Goal: Check status: Check status

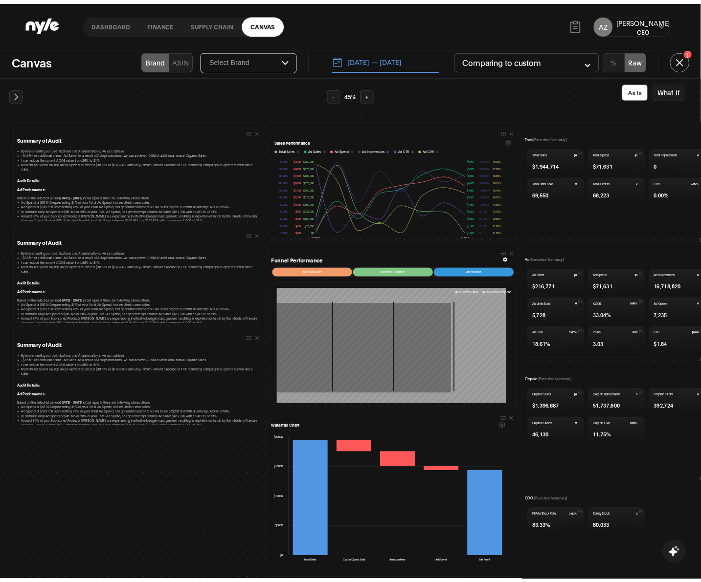
scroll to position [24, 0]
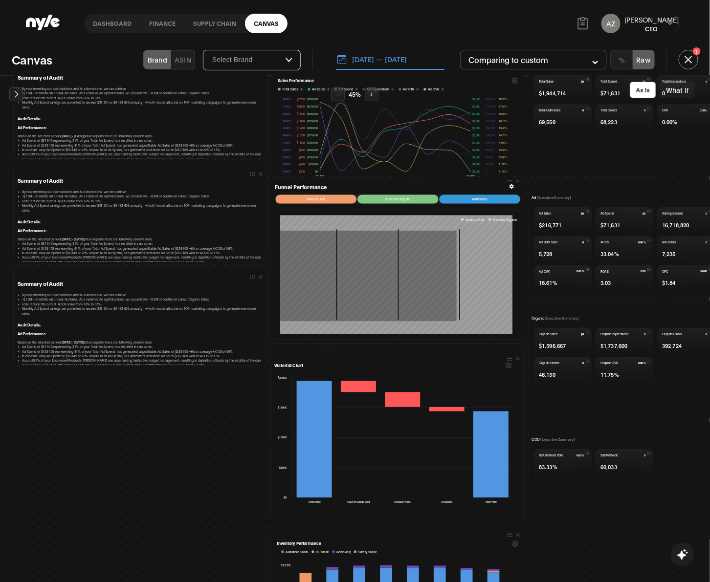
click at [123, 18] on link "Dashboard" at bounding box center [112, 24] width 56 height 20
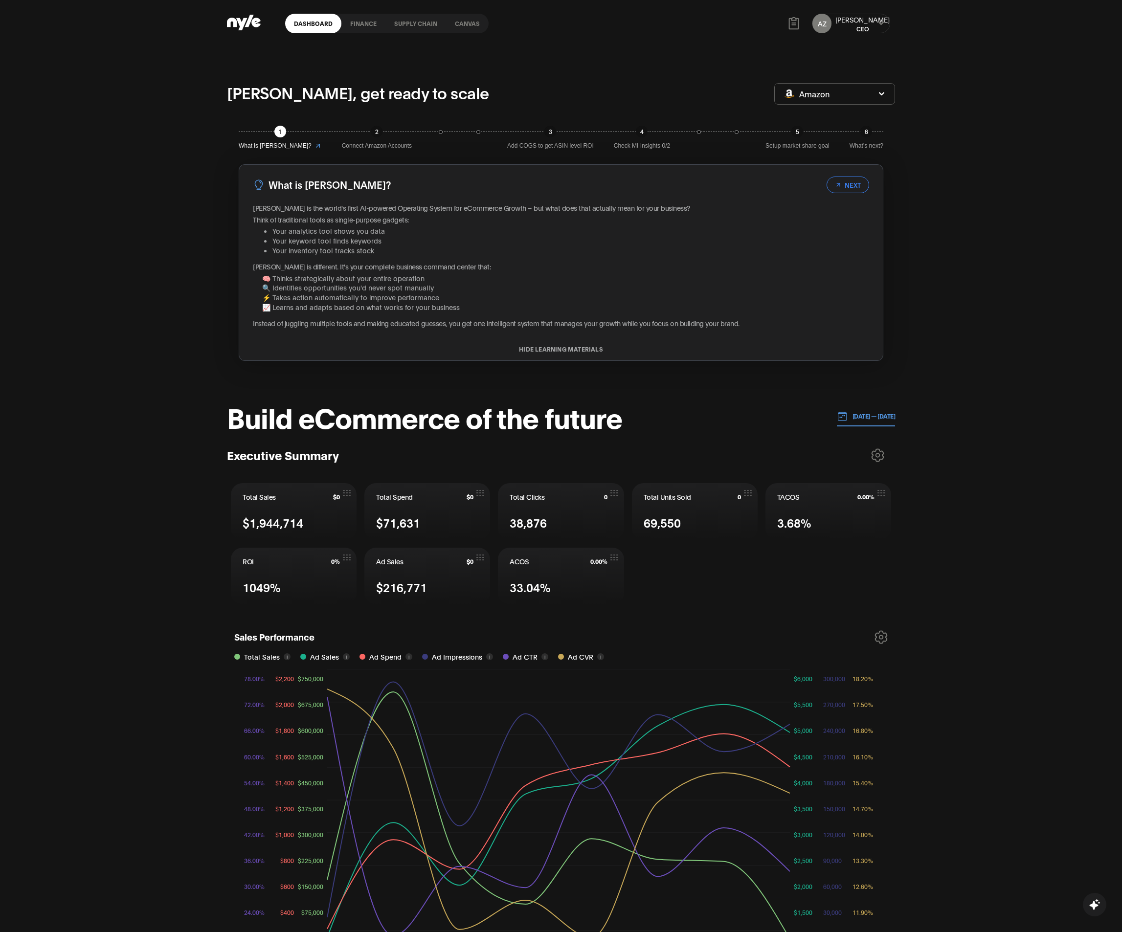
click at [710, 421] on p "[DATE] — [DATE]" at bounding box center [872, 416] width 48 height 9
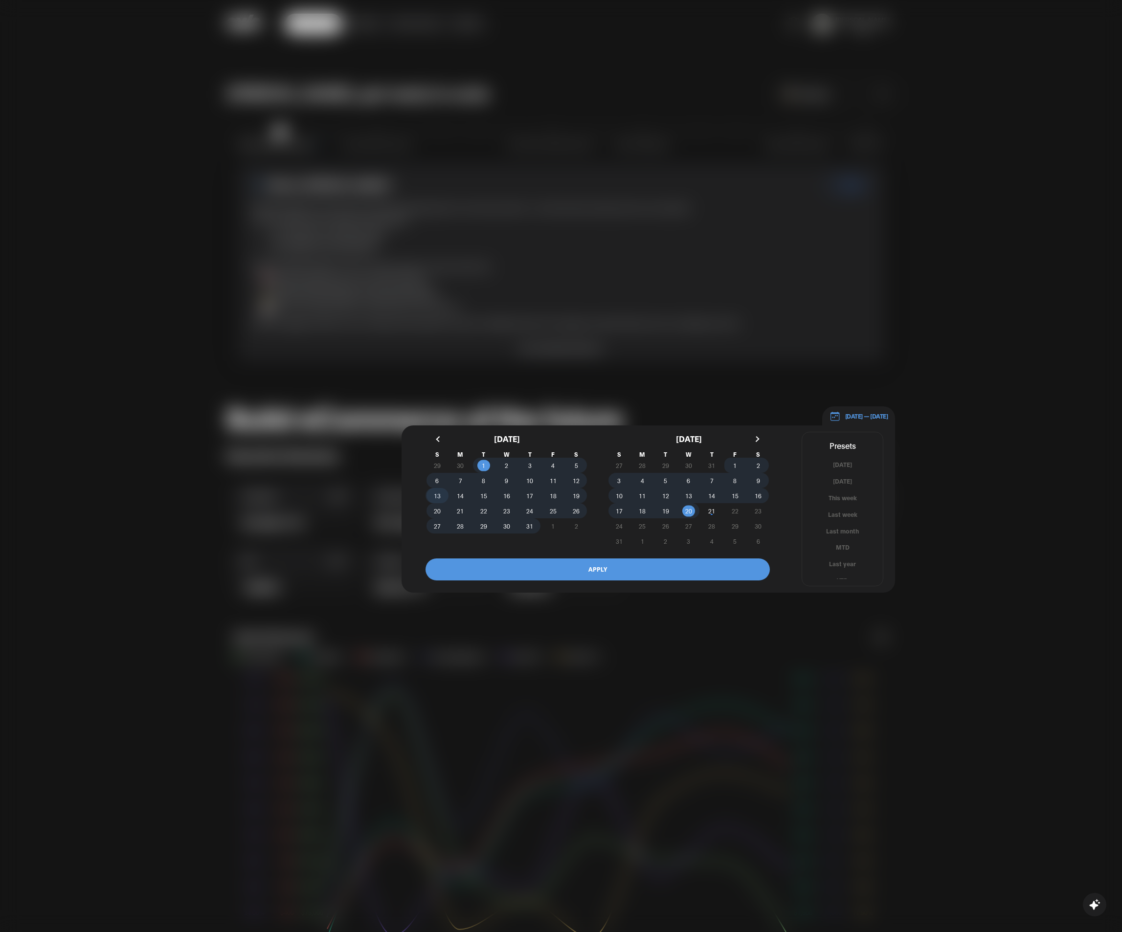
click at [441, 501] on span "13" at bounding box center [436, 496] width 23 height 10
click at [580, 512] on span "26" at bounding box center [576, 511] width 23 height 10
click at [585, 567] on button "APPLY" at bounding box center [597, 569] width 344 height 22
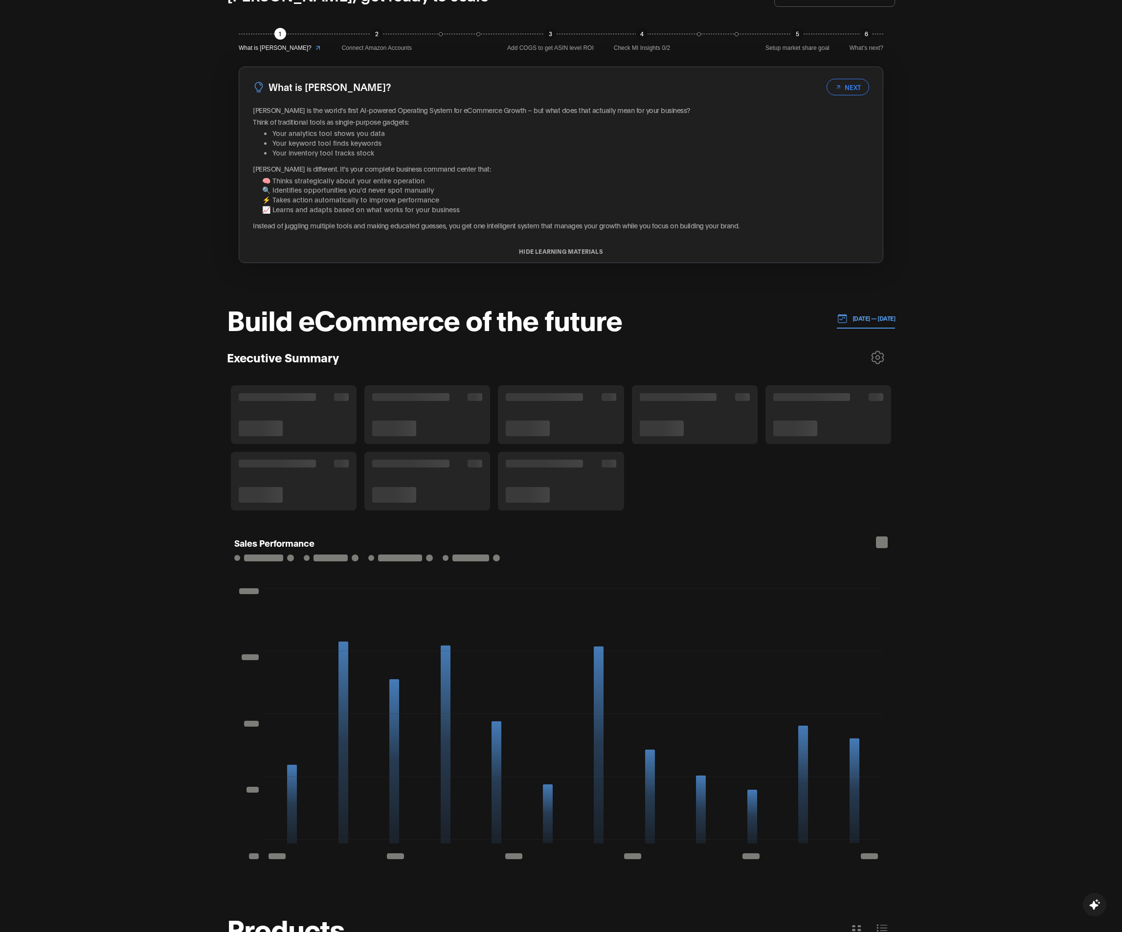
scroll to position [391, 0]
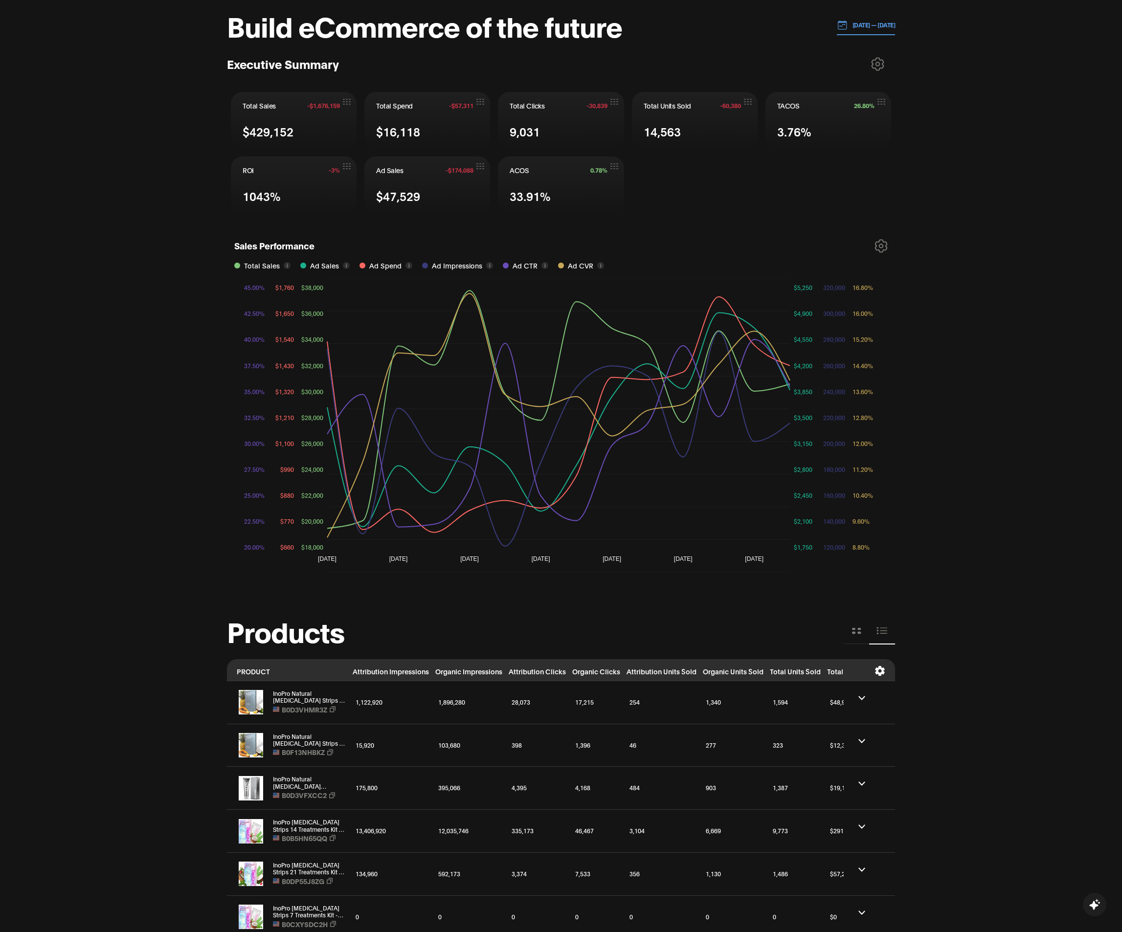
click at [710, 23] on p "[DATE] — [DATE]" at bounding box center [872, 25] width 48 height 9
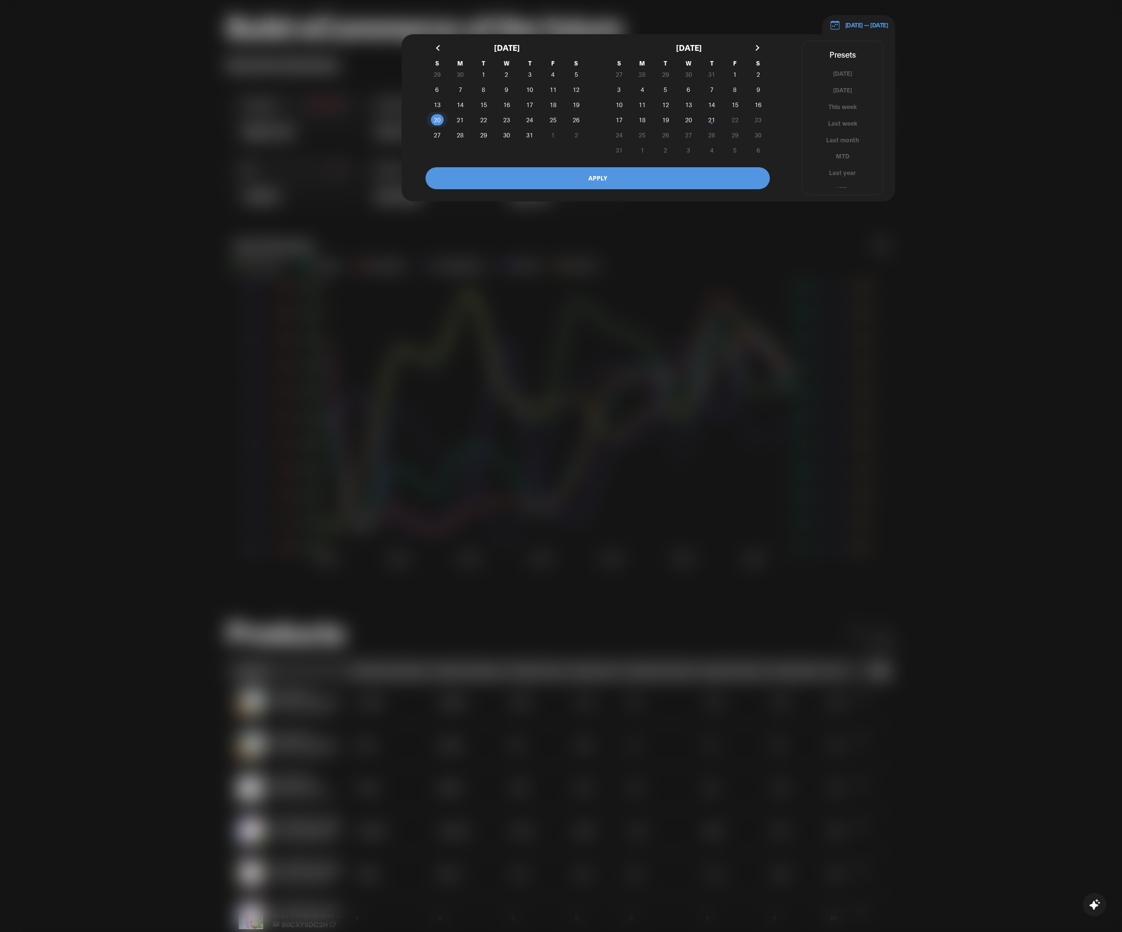
click at [436, 123] on span "20" at bounding box center [437, 120] width 7 height 18
click at [578, 122] on span "26" at bounding box center [576, 120] width 7 height 18
click at [567, 180] on button "APPLY" at bounding box center [597, 178] width 344 height 22
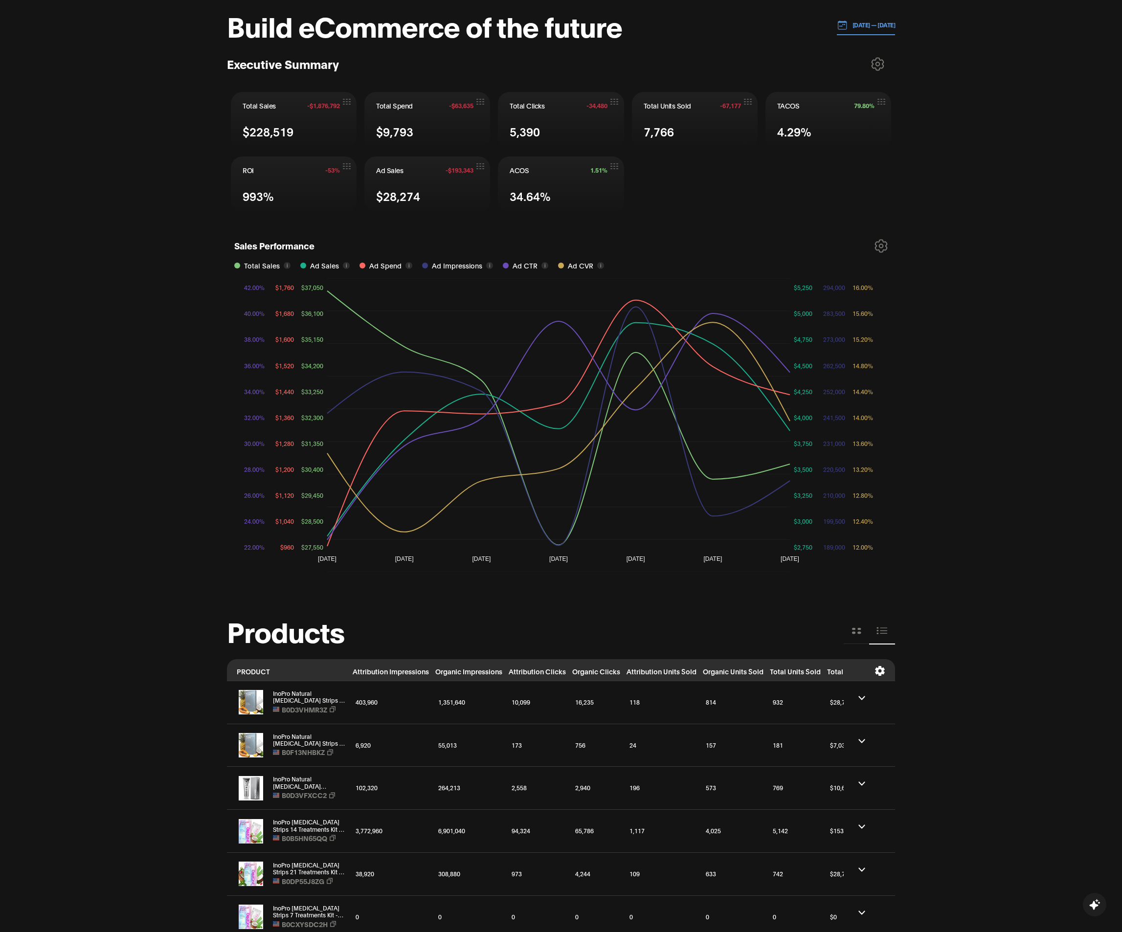
click at [710, 243] on icon at bounding box center [880, 246] width 13 height 14
click at [710, 26] on p "[DATE] — [DATE]" at bounding box center [872, 25] width 48 height 9
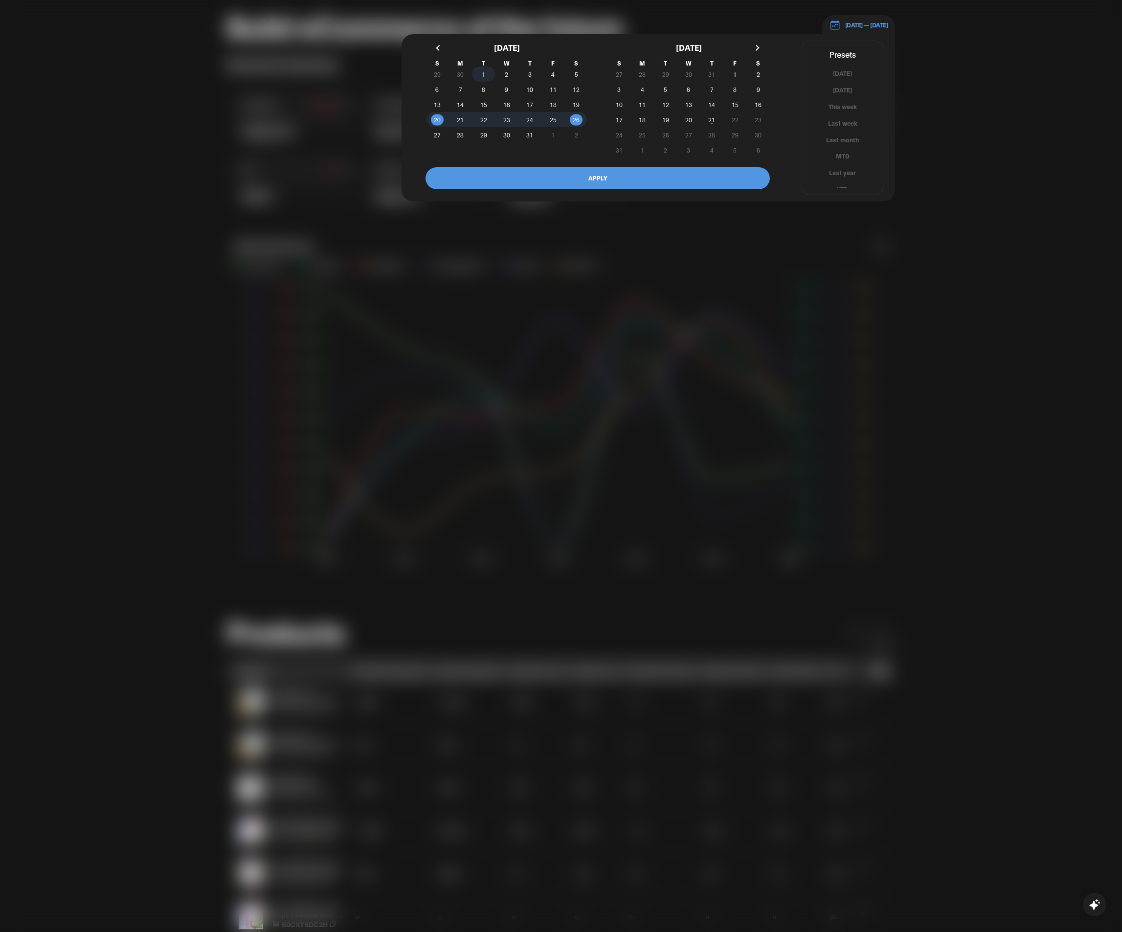
drag, startPoint x: 479, startPoint y: 76, endPoint x: 489, endPoint y: 73, distance: 10.2
click at [481, 74] on span "1" at bounding box center [483, 74] width 23 height 10
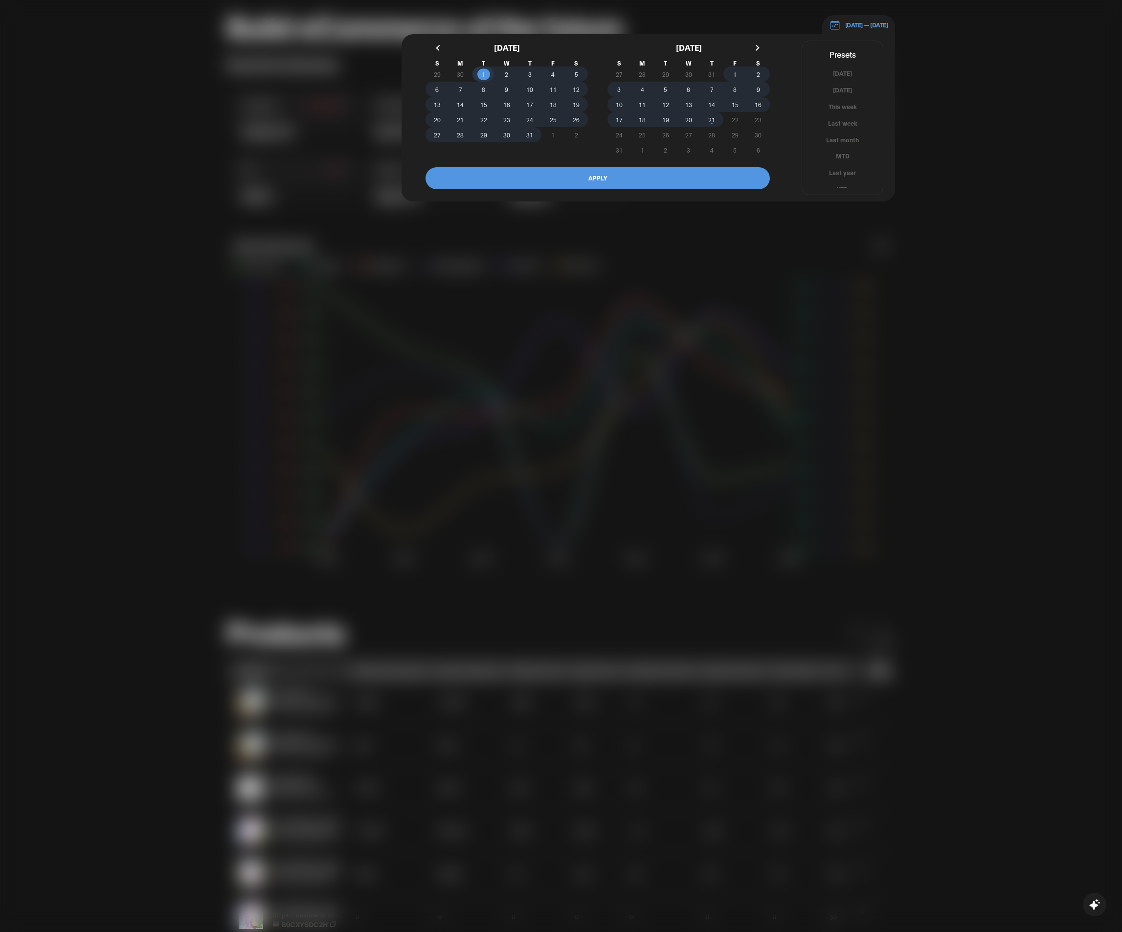
click at [710, 121] on span "21" at bounding box center [711, 120] width 7 height 18
click at [676, 187] on button "APPLY" at bounding box center [597, 178] width 344 height 22
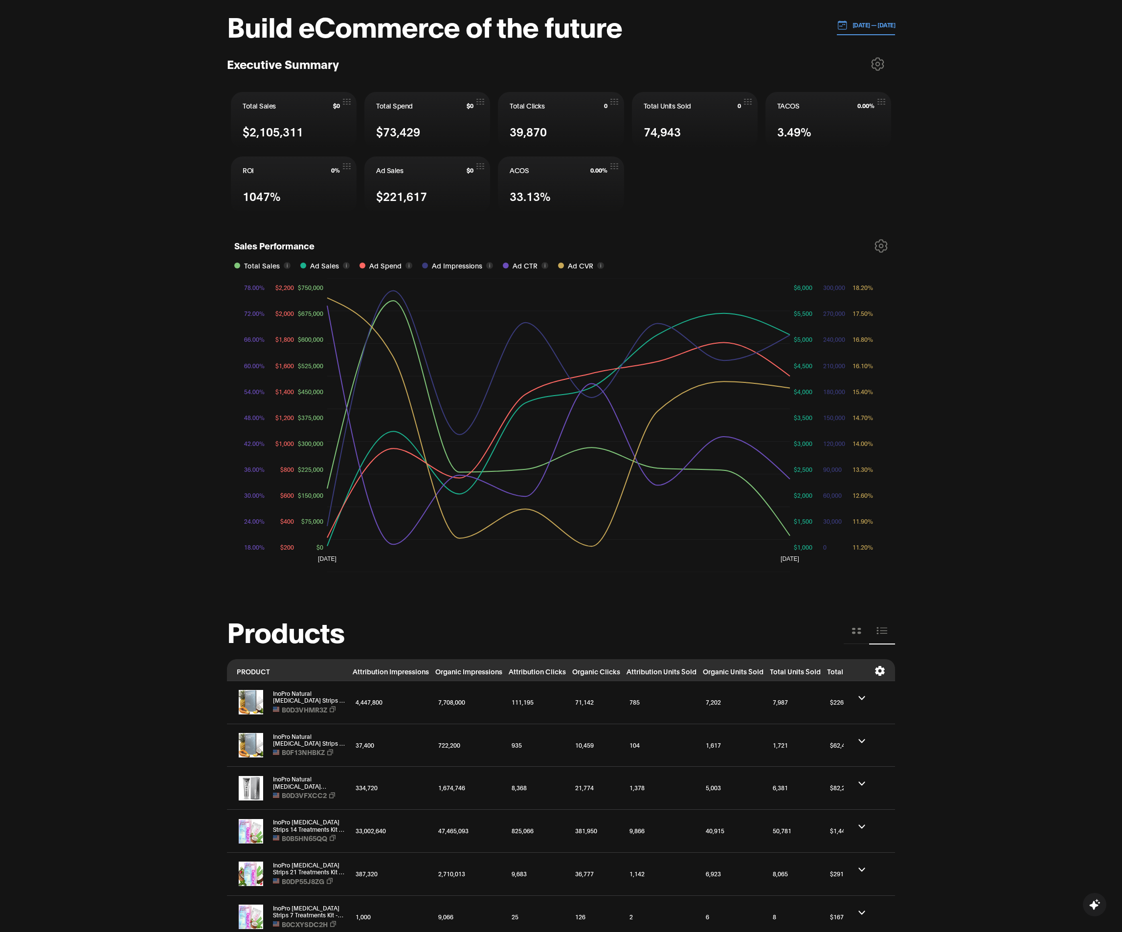
click at [710, 25] on p "[DATE] — [DATE]" at bounding box center [872, 25] width 48 height 9
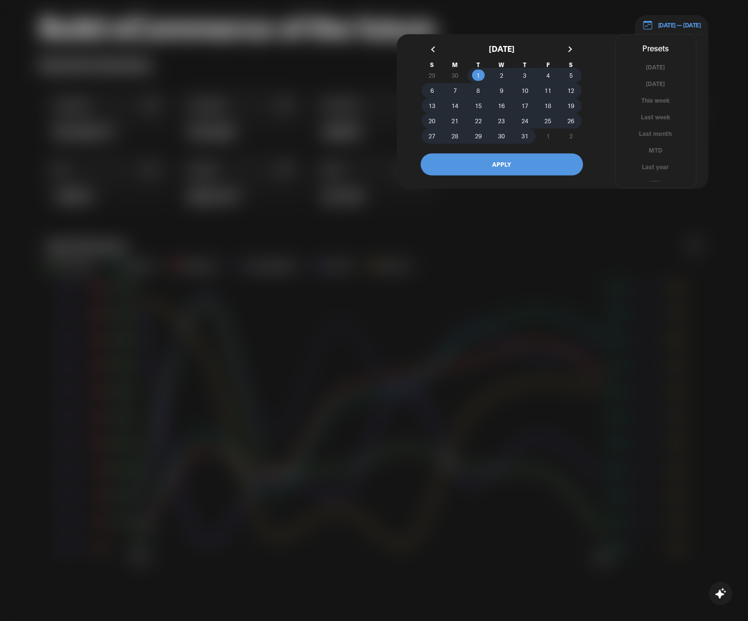
click at [572, 244] on div at bounding box center [374, 310] width 748 height 621
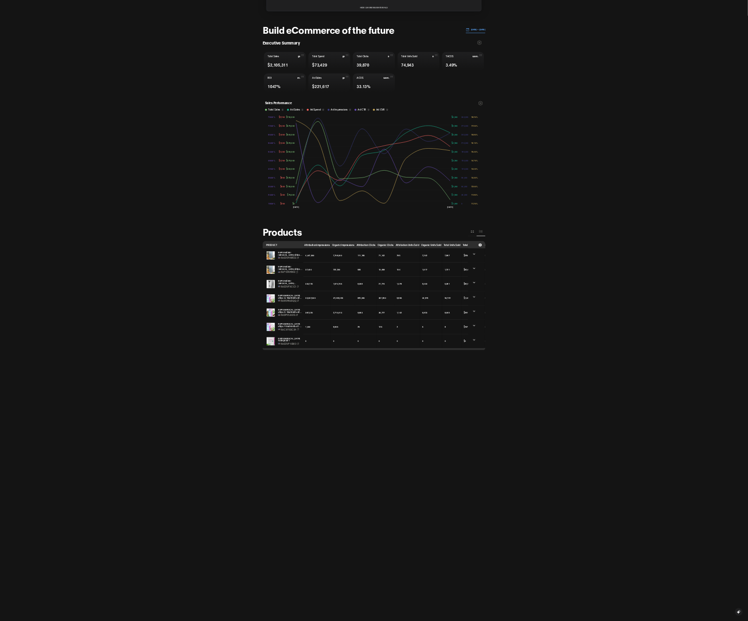
scroll to position [0, 0]
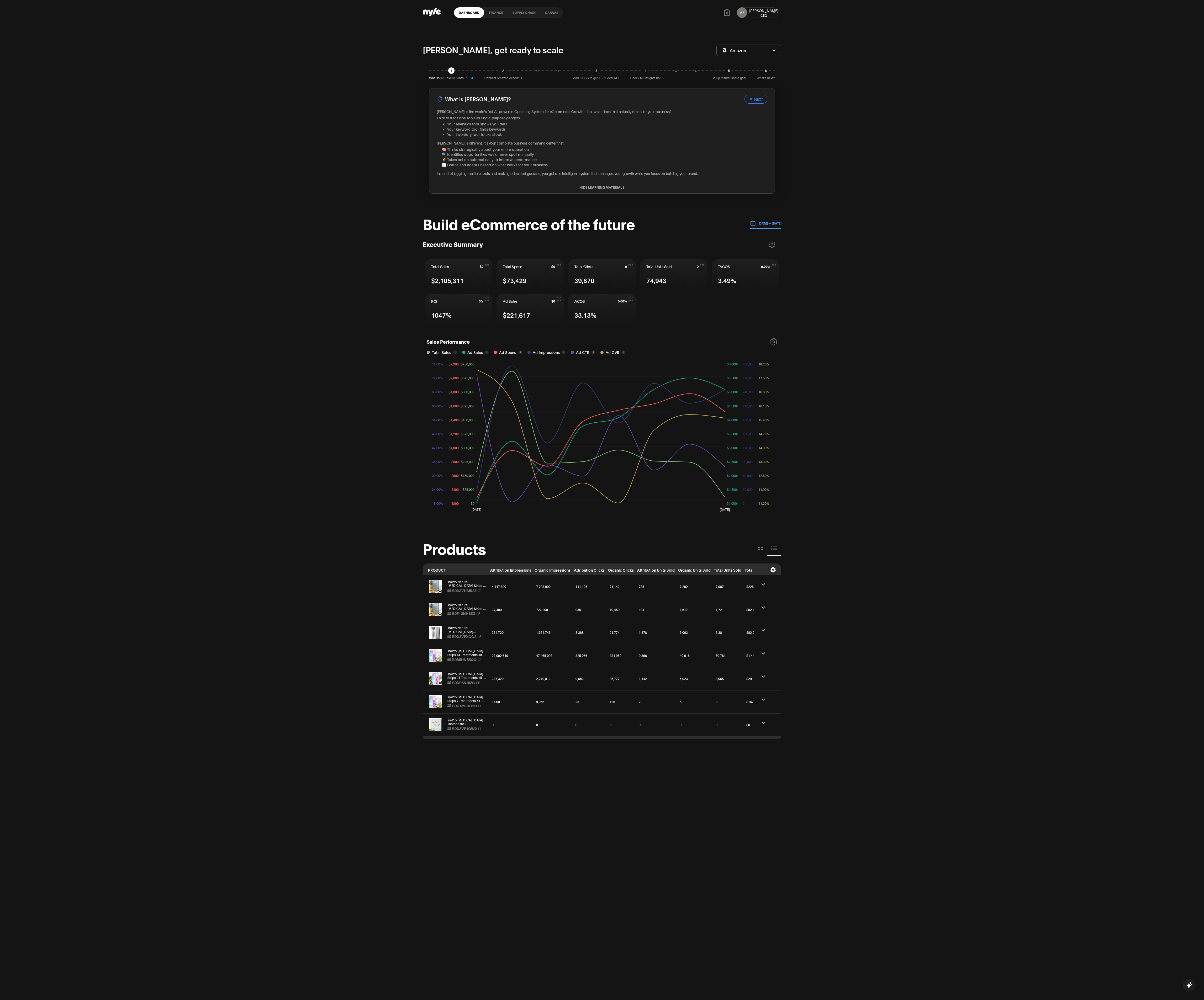
click at [381, 223] on button "[DATE] — [DATE]" at bounding box center [766, 223] width 32 height 11
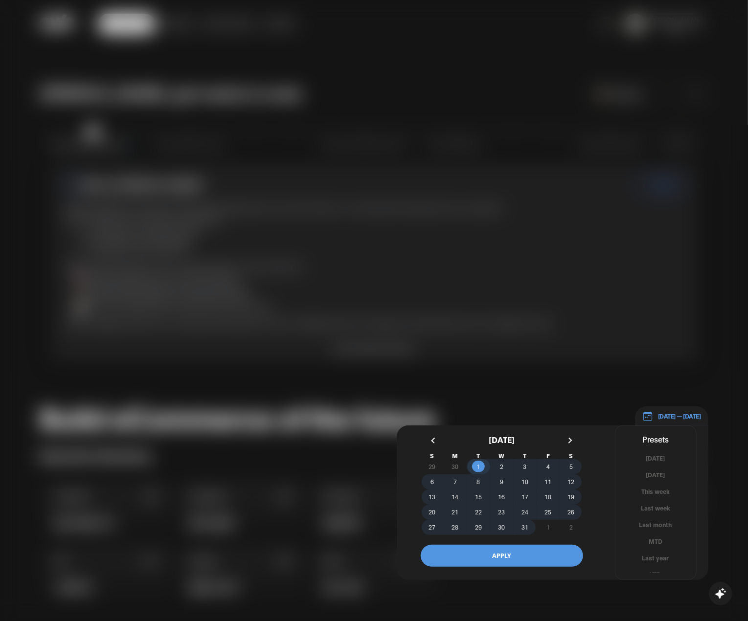
click at [483, 465] on span "1" at bounding box center [478, 467] width 23 height 10
click at [571, 482] on span "12" at bounding box center [571, 482] width 7 height 18
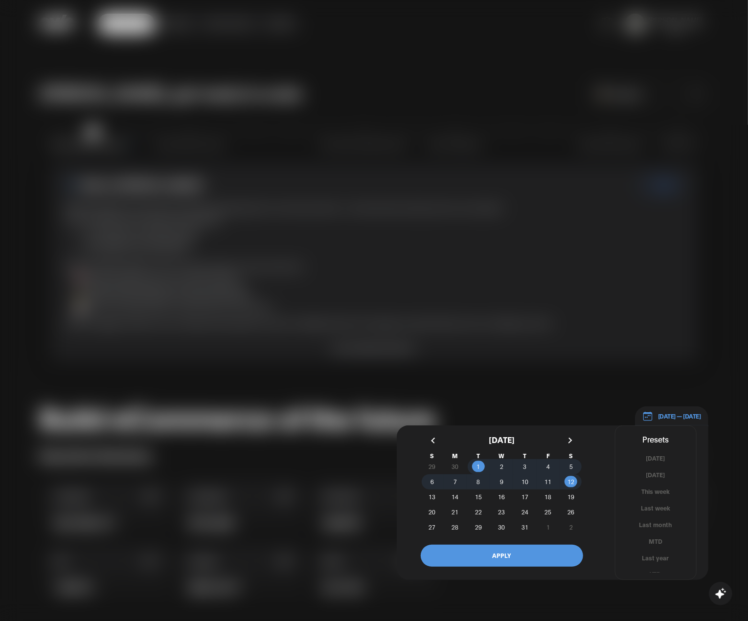
click at [533, 567] on div "[DATE] [DATE] This Week Last Week This Month Last Month - days up to [DATE] - d…" at bounding box center [501, 503] width 187 height 152
click at [537, 559] on button "APPLY" at bounding box center [502, 556] width 162 height 22
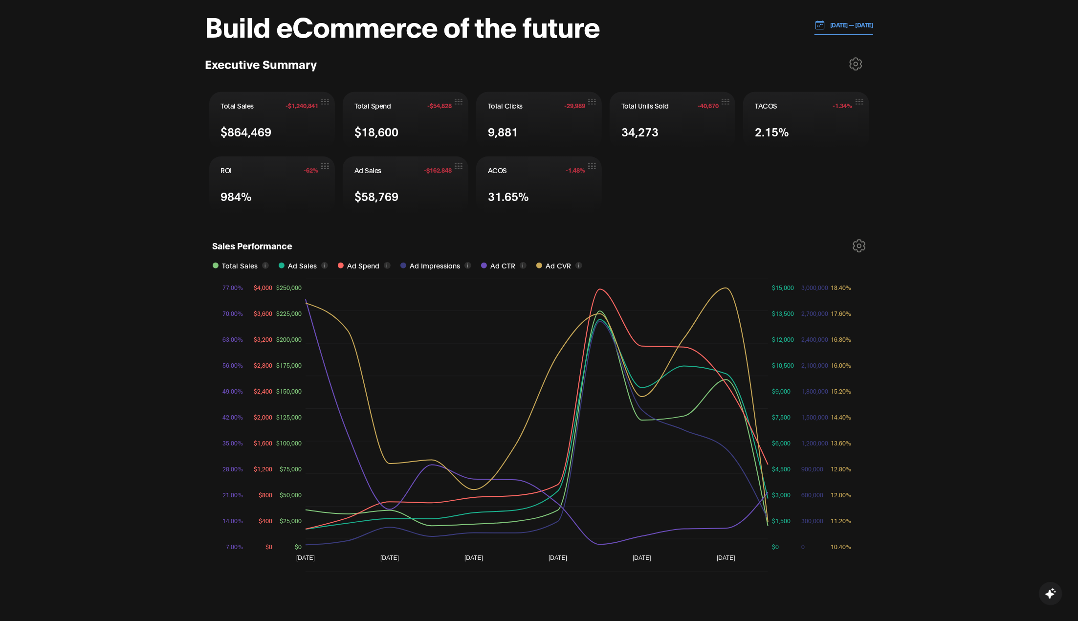
scroll to position [196, 0]
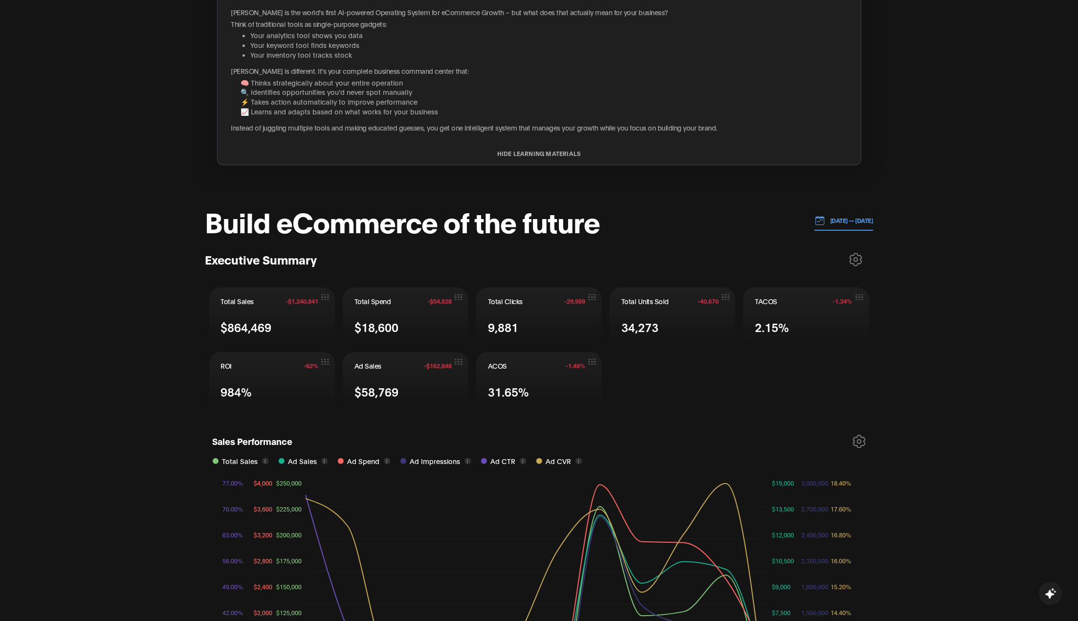
click at [710, 225] on p "[DATE] — [DATE]" at bounding box center [850, 220] width 48 height 9
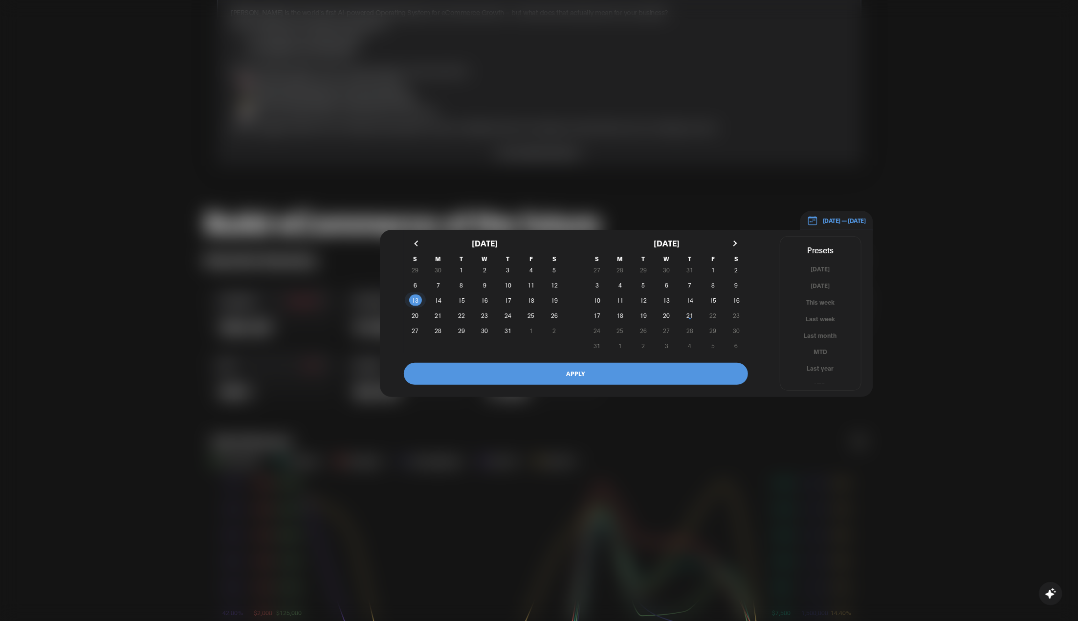
drag, startPoint x: 411, startPoint y: 298, endPoint x: 425, endPoint y: 299, distance: 14.7
click at [413, 299] on span "13" at bounding box center [415, 300] width 23 height 10
click at [552, 302] on span "19" at bounding box center [554, 300] width 7 height 18
click at [568, 367] on button "APPLY" at bounding box center [576, 374] width 344 height 22
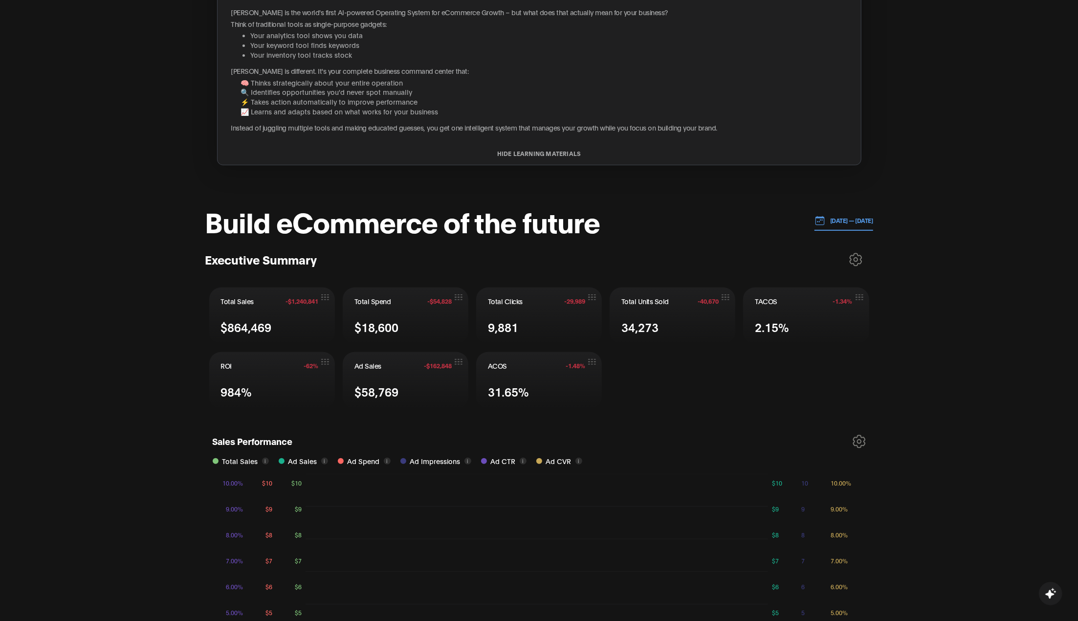
click at [710, 219] on p "[DATE] — [DATE]" at bounding box center [850, 220] width 48 height 9
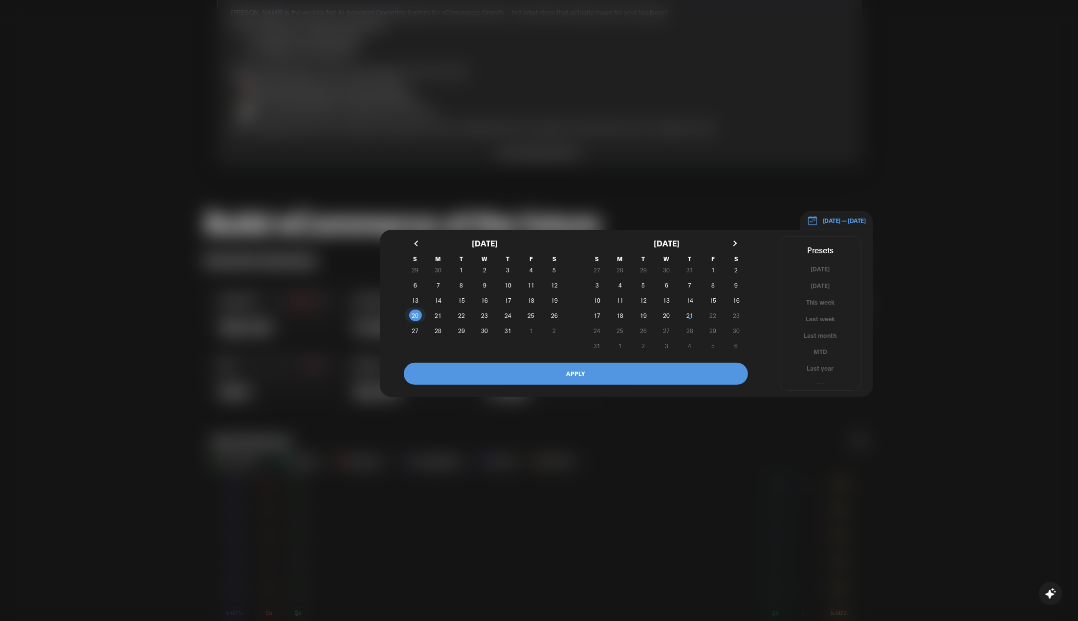
click at [422, 310] on button "20" at bounding box center [415, 315] width 23 height 15
click at [552, 311] on span "26" at bounding box center [554, 316] width 7 height 18
click at [529, 368] on button "APPLY" at bounding box center [576, 374] width 344 height 22
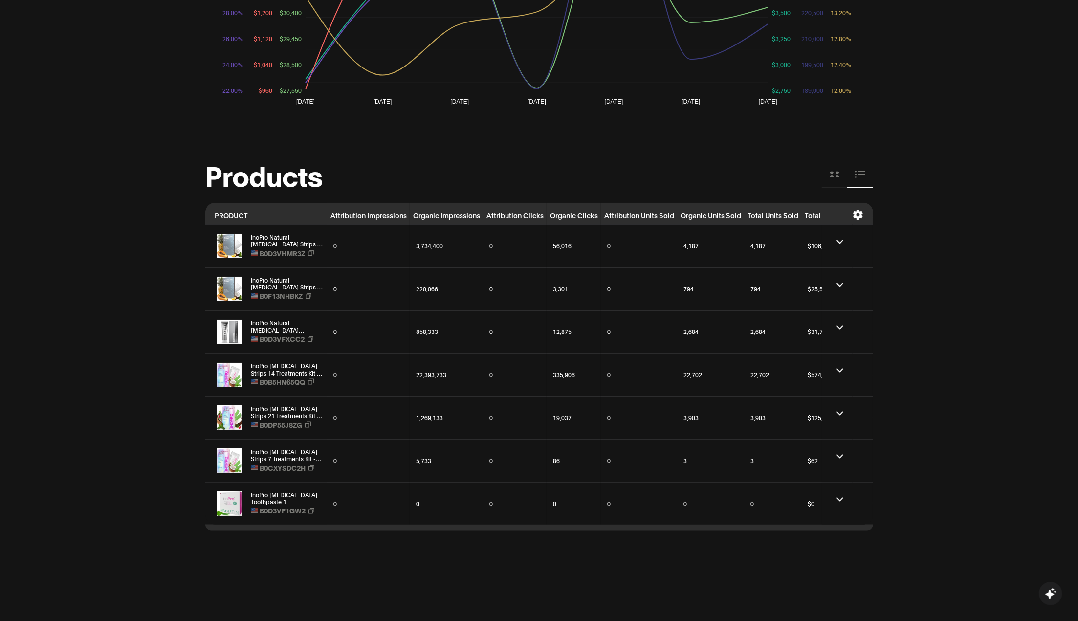
scroll to position [0, 79]
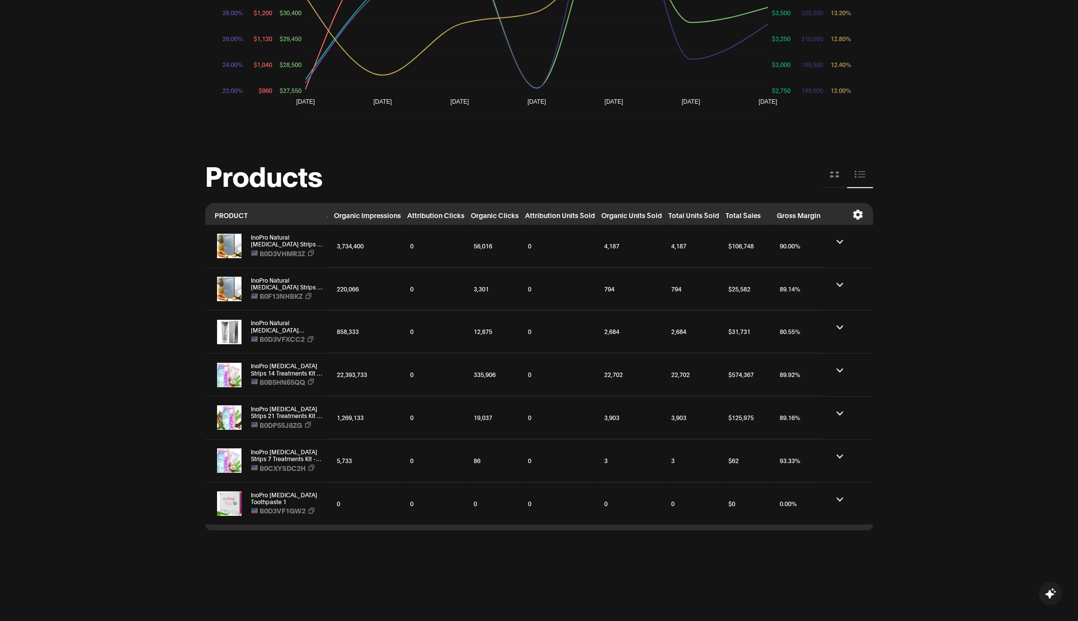
click at [710, 476] on div "[PERSON_NAME], get ready to scale Amazon 1 What is [PERSON_NAME]? 2 Connect Ama…" at bounding box center [539, 84] width 1078 height 1770
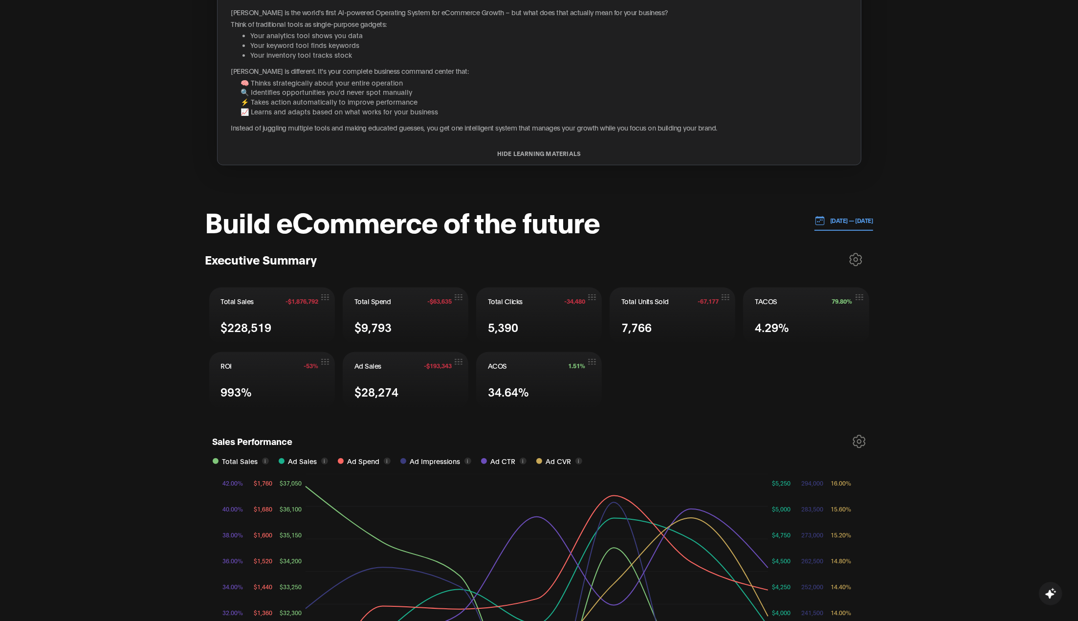
scroll to position [0, 0]
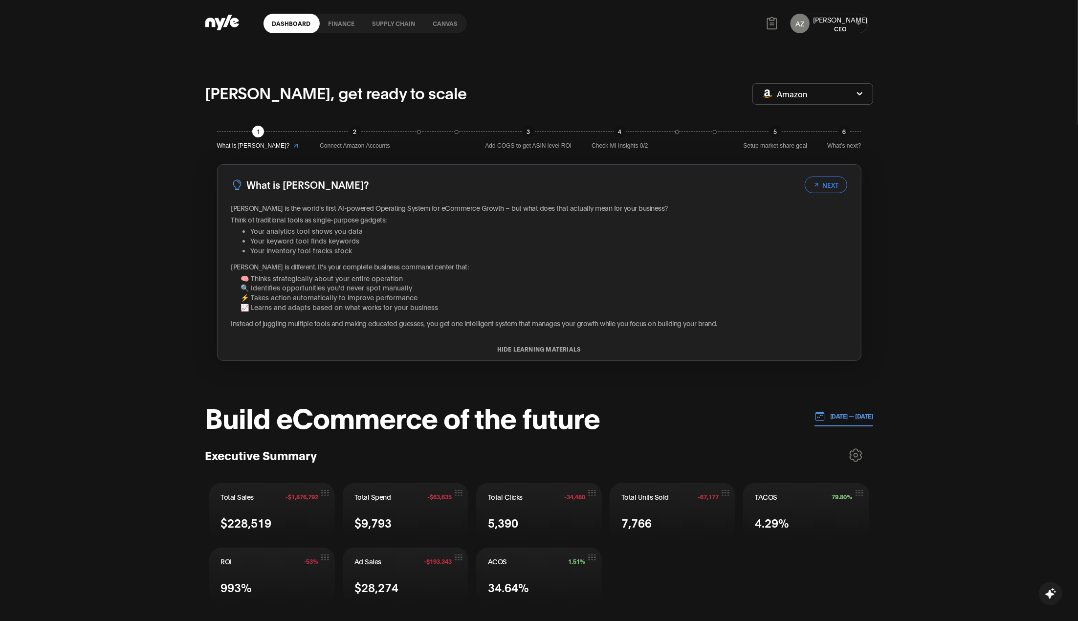
click at [339, 22] on link "finance" at bounding box center [342, 24] width 44 height 20
